Goal: Navigation & Orientation: Go to known website

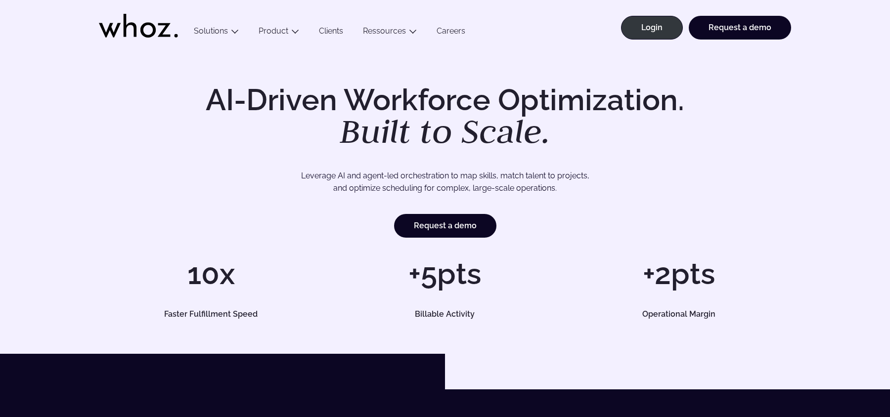
click at [656, 37] on link "Login" at bounding box center [652, 28] width 62 height 24
drag, startPoint x: 655, startPoint y: 39, endPoint x: 440, endPoint y: 181, distance: 258.2
click at [655, 39] on link "Login" at bounding box center [652, 28] width 62 height 24
click at [641, 31] on link "Login" at bounding box center [652, 28] width 62 height 24
click at [655, 20] on link "Login" at bounding box center [652, 28] width 62 height 24
